Goal: Task Accomplishment & Management: Use online tool/utility

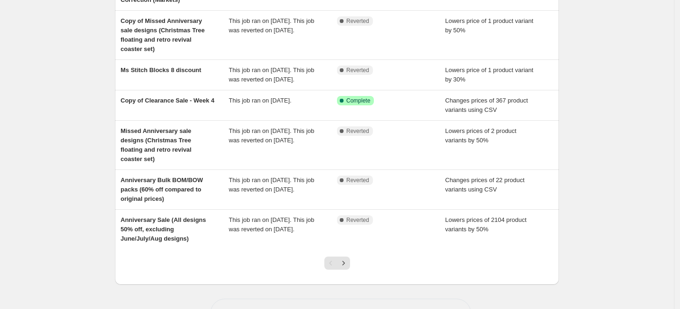
scroll to position [208, 0]
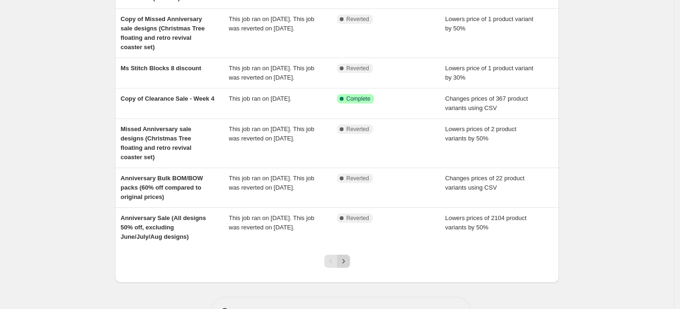
click at [348, 266] on icon "Next" at bounding box center [343, 260] width 9 height 9
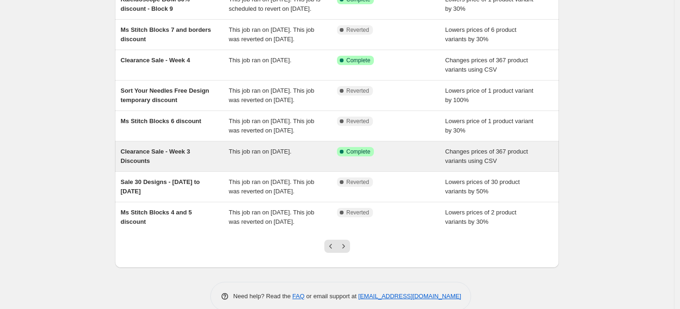
scroll to position [247, 0]
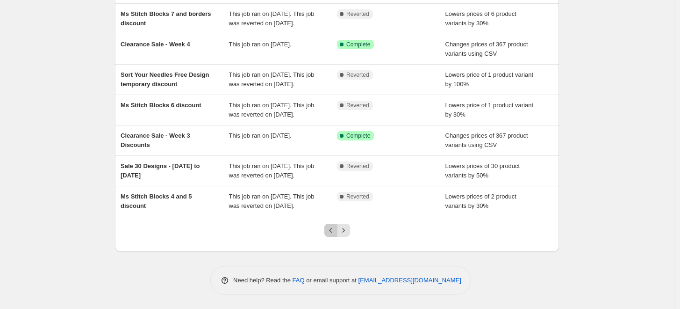
click at [331, 231] on icon "Previous" at bounding box center [330, 229] width 9 height 9
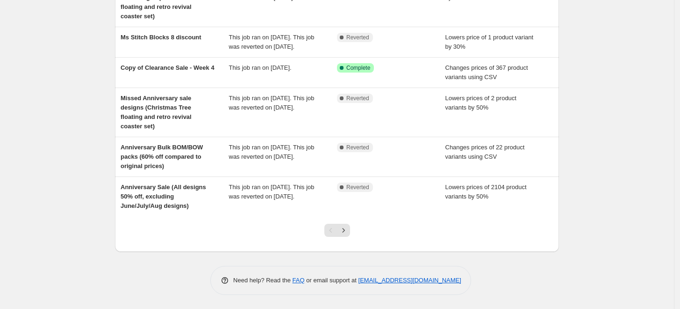
click at [404, 234] on div at bounding box center [337, 234] width 444 height 36
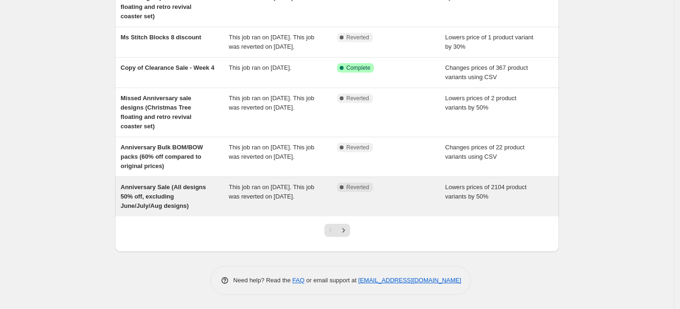
click at [210, 196] on div "Anniversary Sale (All designs 50% off, excluding June/July/Aug designs)" at bounding box center [175, 196] width 108 height 28
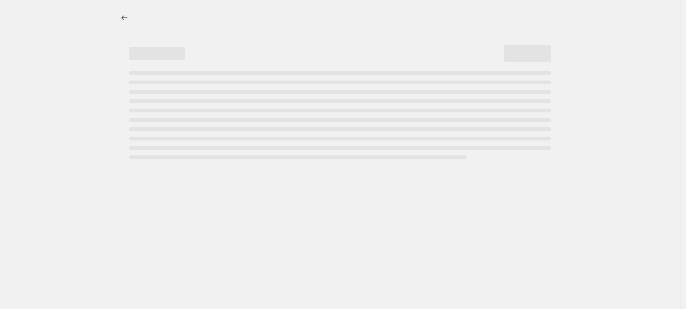
select select "percentage"
select select "tag"
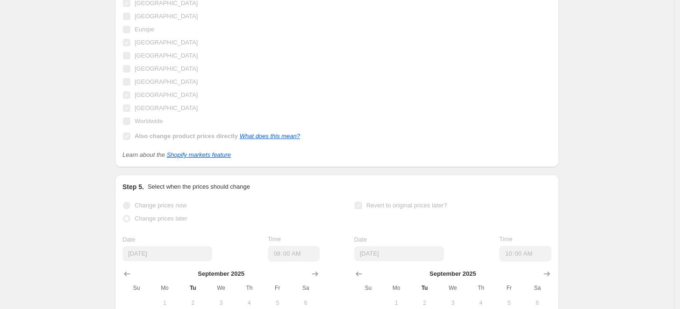
scroll to position [1283, 0]
